Goal: Information Seeking & Learning: Learn about a topic

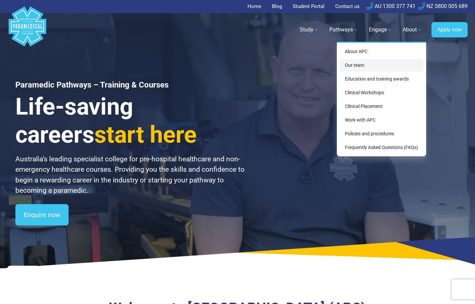
click at [401, 65] on link "Our team" at bounding box center [381, 65] width 84 height 12
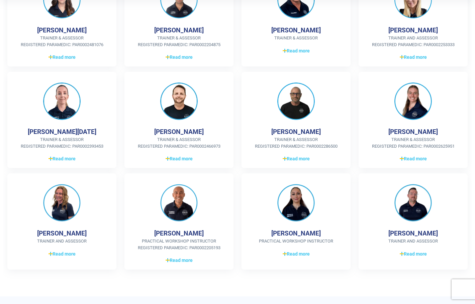
scroll to position [234, 0]
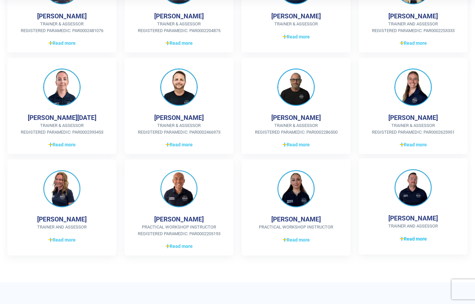
click at [401, 237] on icon at bounding box center [402, 239] width 4 height 5
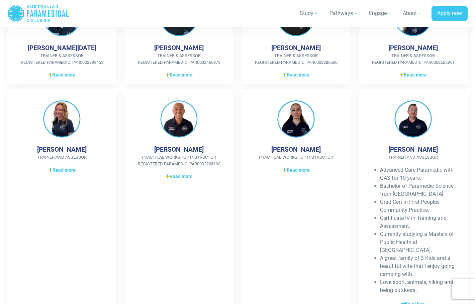
scroll to position [332, 0]
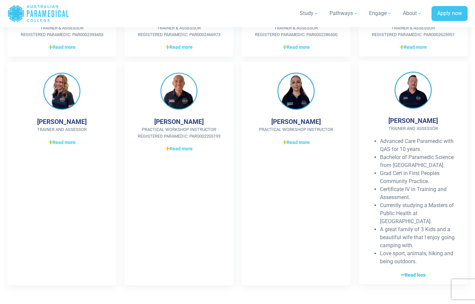
click at [411, 272] on span "Read less" at bounding box center [413, 275] width 25 height 7
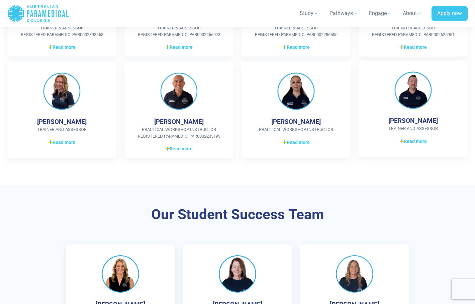
click at [419, 87] on img at bounding box center [412, 90] width 37 height 37
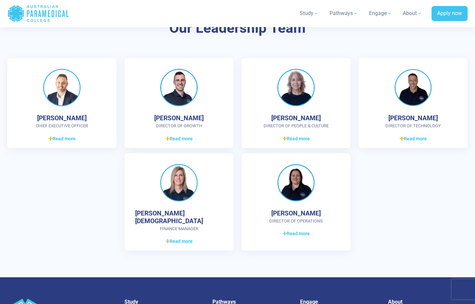
scroll to position [1920, 0]
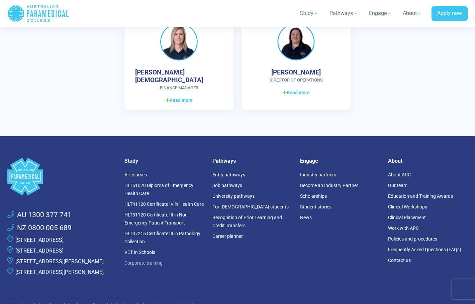
click at [156, 260] on link "Corporate training" at bounding box center [143, 262] width 38 height 5
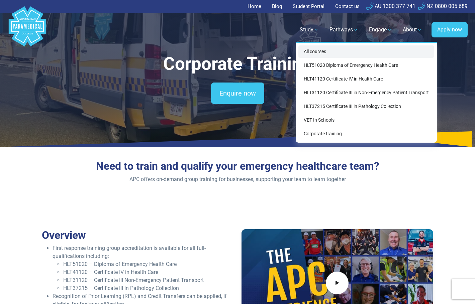
click at [310, 52] on link "All courses" at bounding box center [366, 51] width 136 height 12
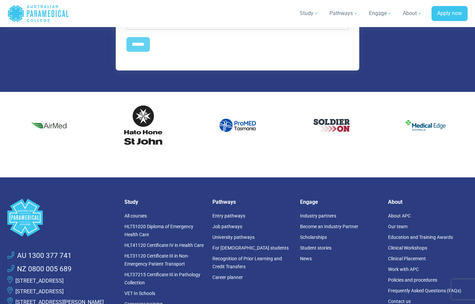
scroll to position [944, 0]
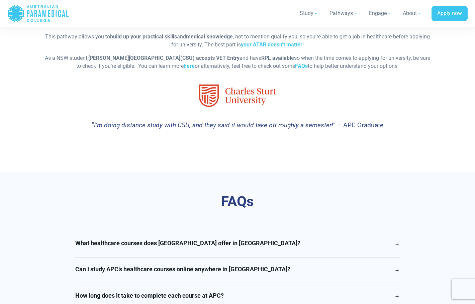
scroll to position [1526, 0]
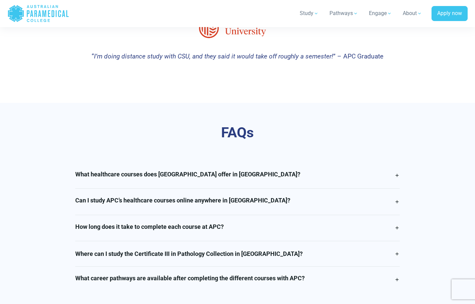
click at [396, 163] on link "What healthcare courses does [GEOGRAPHIC_DATA] offer in [GEOGRAPHIC_DATA]?" at bounding box center [237, 176] width 325 height 26
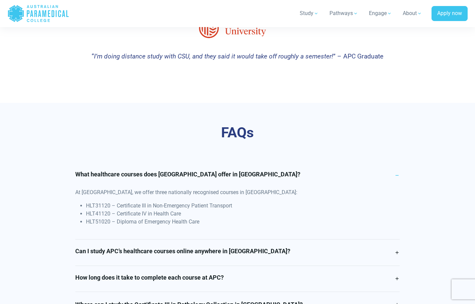
click at [396, 163] on link "What healthcare courses does [GEOGRAPHIC_DATA] offer in [GEOGRAPHIC_DATA]?" at bounding box center [237, 176] width 325 height 26
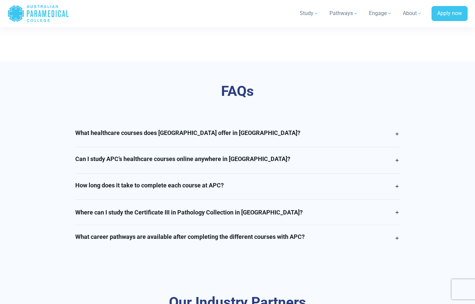
scroll to position [1592, 0]
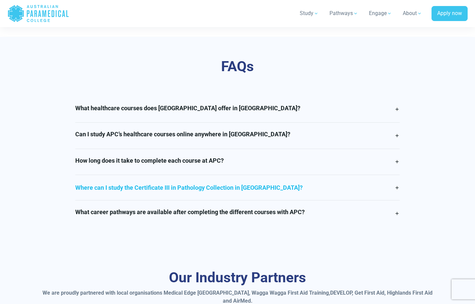
click at [396, 175] on link "Where can I study the Certificate III in Pathology Collection in [GEOGRAPHIC_DA…" at bounding box center [237, 187] width 325 height 25
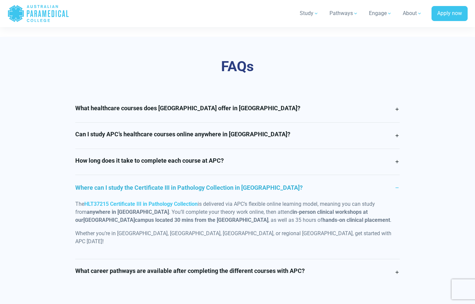
click at [396, 175] on link "Where can I study the Certificate III in Pathology Collection in [GEOGRAPHIC_DA…" at bounding box center [237, 187] width 325 height 25
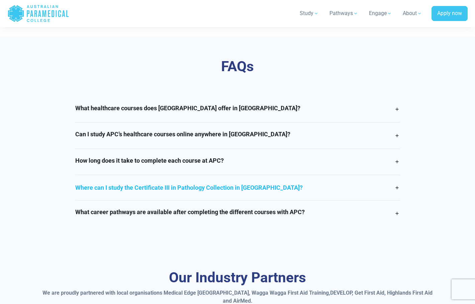
click at [398, 175] on link "Where can I study the Certificate III in Pathology Collection in [GEOGRAPHIC_DA…" at bounding box center [237, 187] width 325 height 25
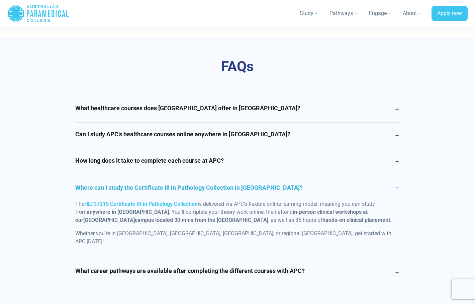
click at [398, 175] on link "Where can I study the Certificate III in Pathology Collection in [GEOGRAPHIC_DA…" at bounding box center [237, 187] width 325 height 25
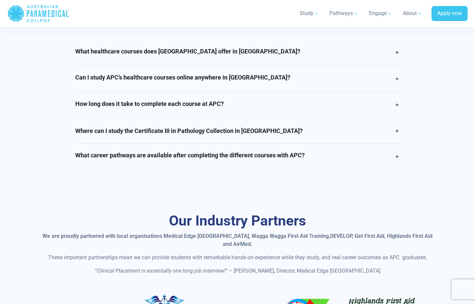
scroll to position [1780, 0]
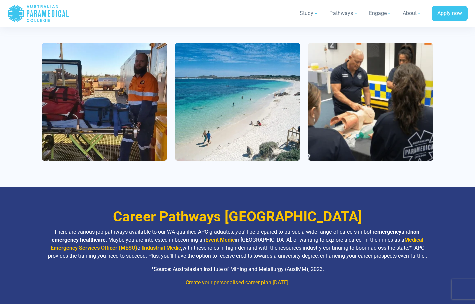
scroll to position [896, 0]
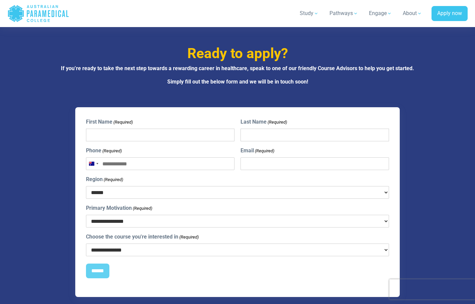
scroll to position [2530, 0]
